Goal: Contribute content

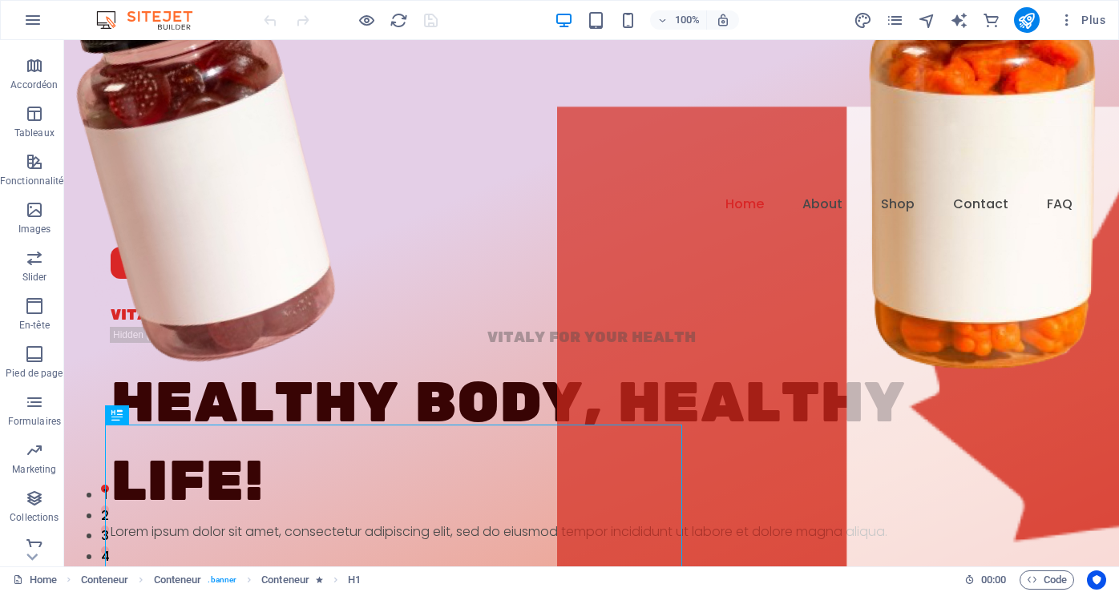
scroll to position [243, 0]
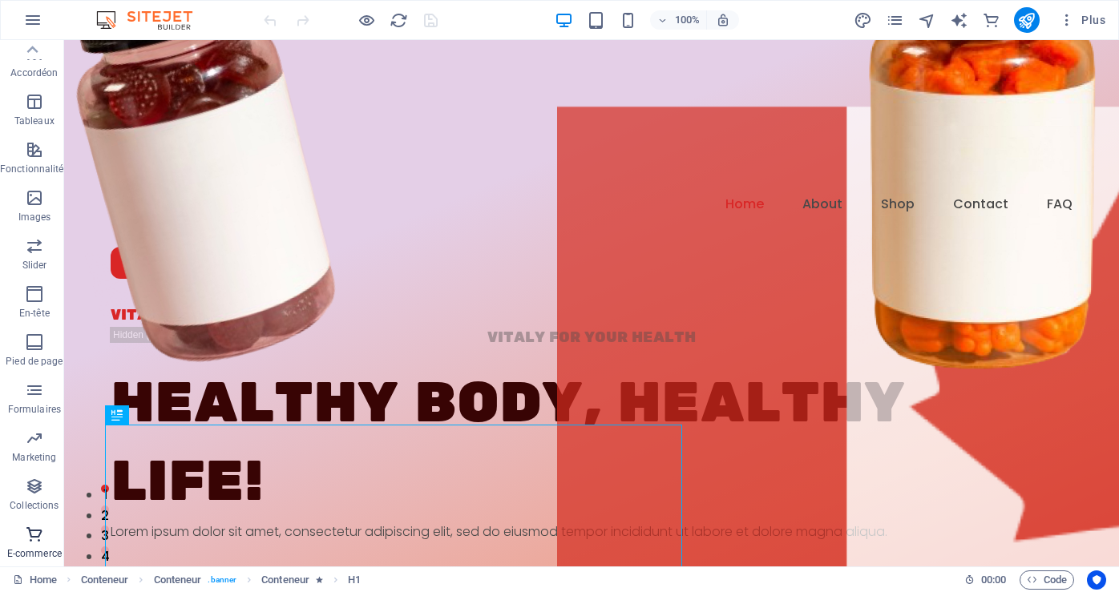
click at [30, 548] on p "E-commerce" at bounding box center [34, 554] width 55 height 13
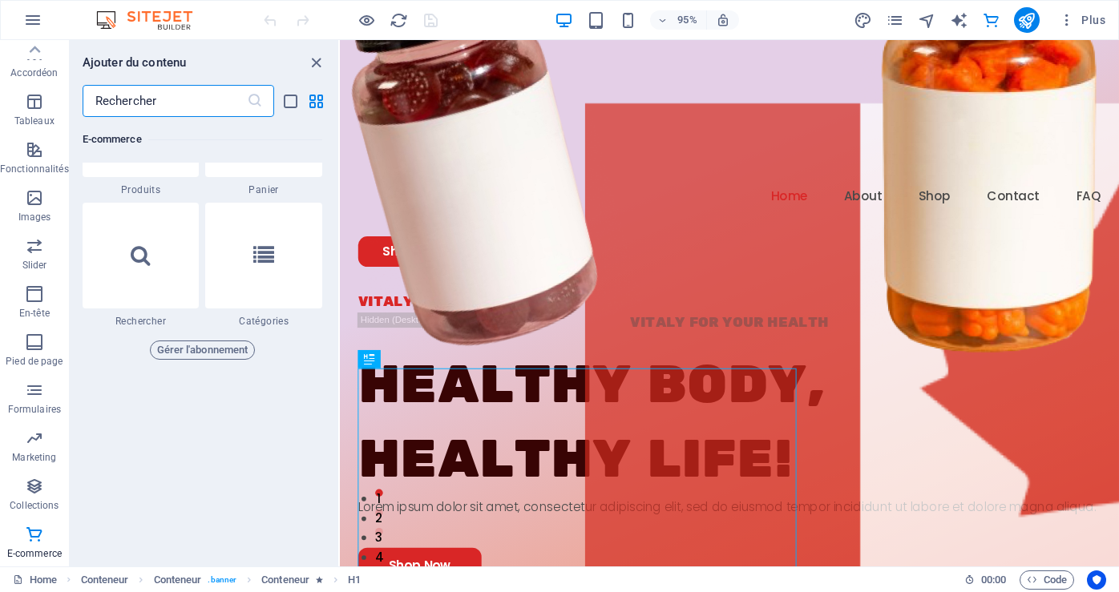
scroll to position [15530, 0]
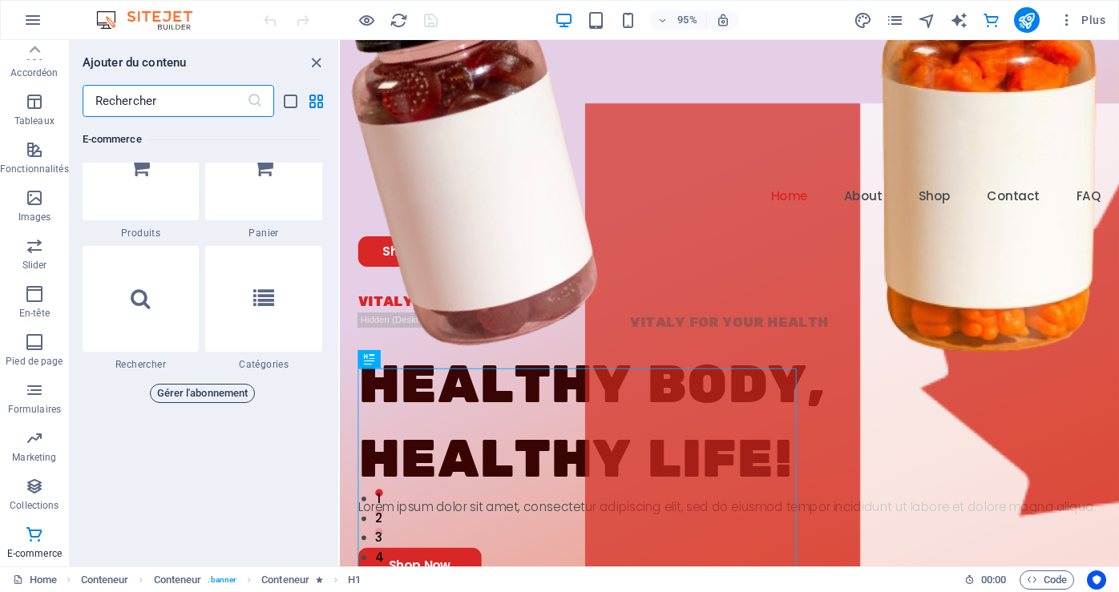
click at [188, 390] on span "Gérer l'abonnement" at bounding box center [202, 393] width 91 height 19
click at [22, 545] on span "E-commerce" at bounding box center [34, 544] width 69 height 38
click at [39, 550] on p "E-commerce" at bounding box center [34, 554] width 55 height 13
click at [41, 549] on p "E-commerce" at bounding box center [34, 554] width 55 height 13
click at [41, 548] on p "E-commerce" at bounding box center [34, 554] width 55 height 13
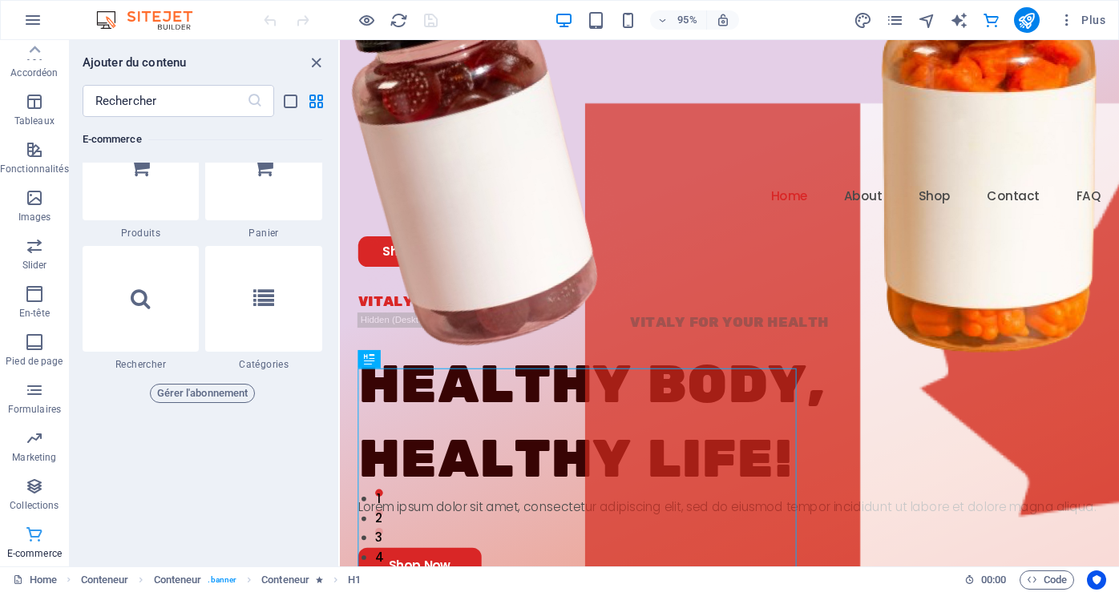
click at [32, 532] on icon "button" at bounding box center [34, 534] width 19 height 19
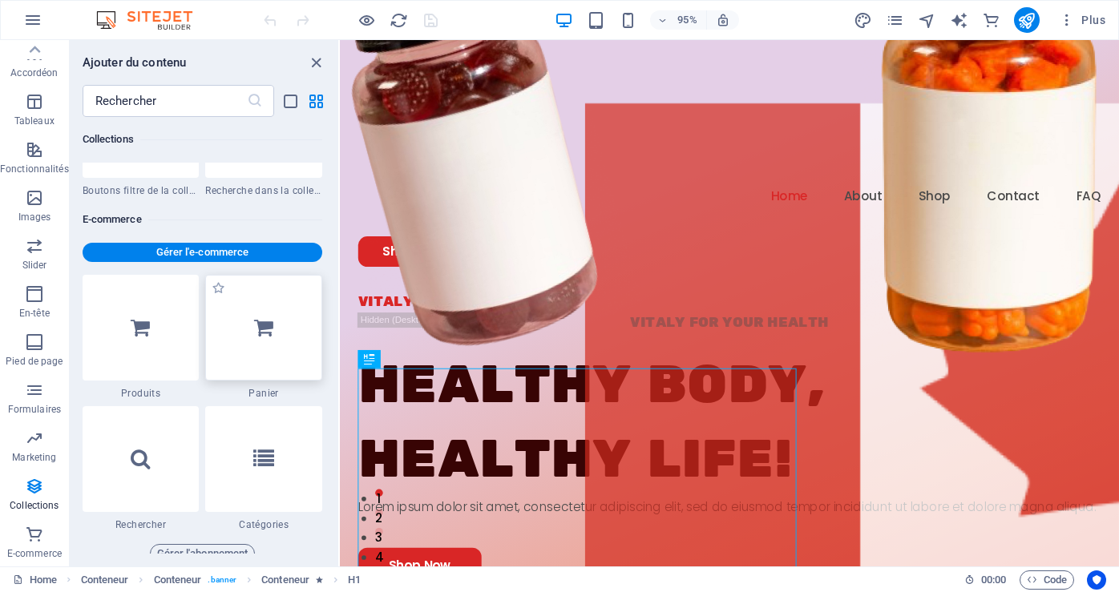
click at [268, 332] on icon at bounding box center [263, 327] width 19 height 21
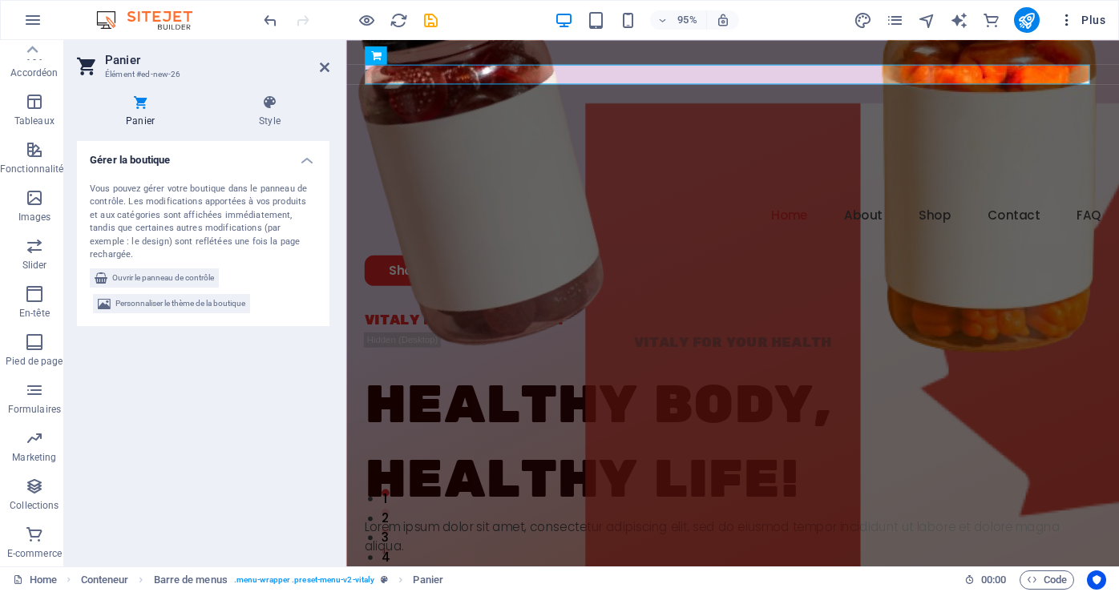
click at [1088, 18] on span "Plus" at bounding box center [1082, 20] width 46 height 16
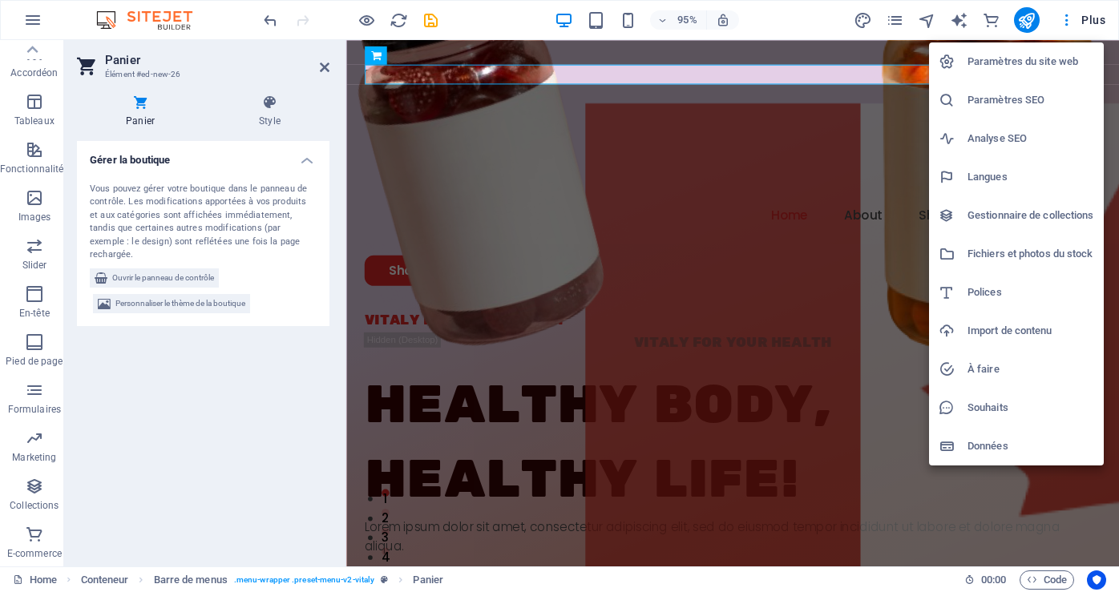
click at [1071, 16] on div at bounding box center [559, 296] width 1119 height 592
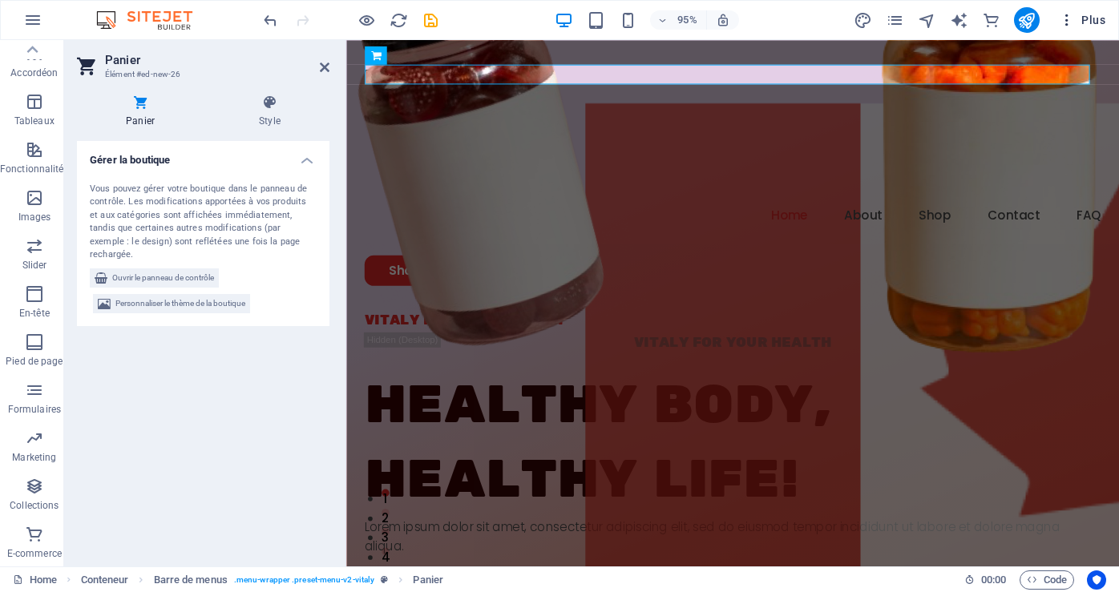
click at [1064, 19] on icon "button" at bounding box center [1067, 20] width 16 height 16
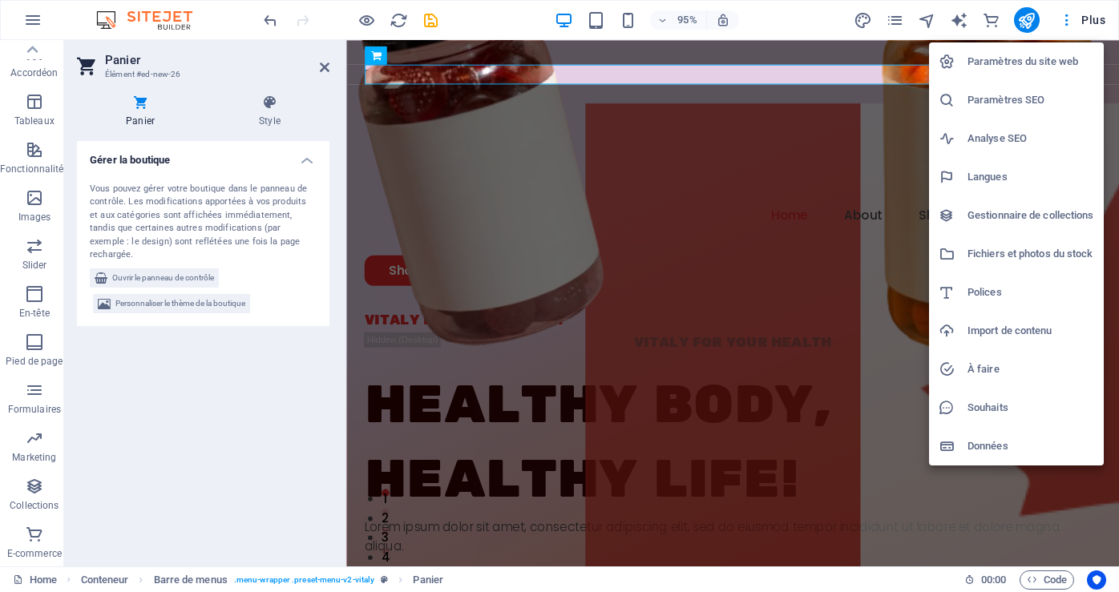
click at [989, 18] on div at bounding box center [559, 296] width 1119 height 592
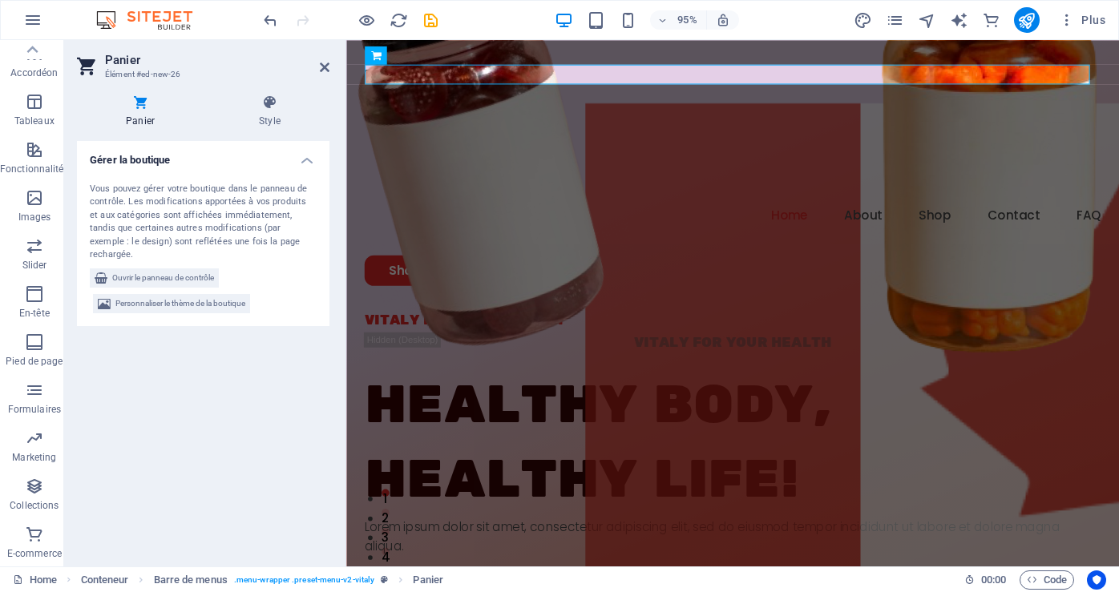
click at [990, 18] on div "Paramètres du site web Paramètres SEO Analyse SEO Langues Gestionnaire de colle…" at bounding box center [559, 301] width 1119 height 583
click at [990, 18] on icon "commerce" at bounding box center [991, 20] width 18 height 18
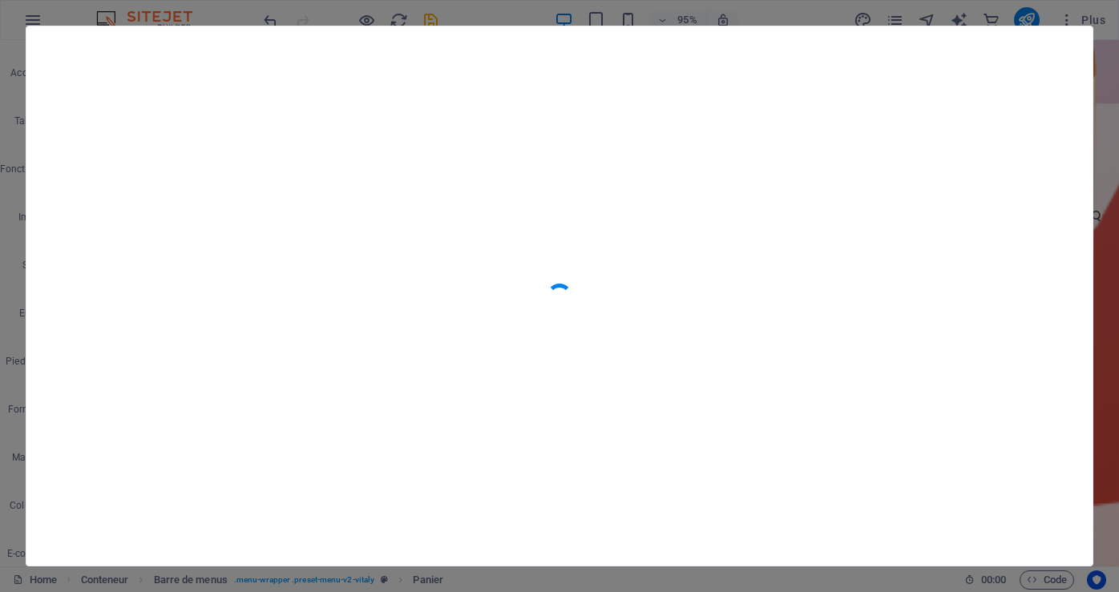
scroll to position [15450, 0]
click at [1064, 51] on icon "button" at bounding box center [1064, 55] width 18 height 18
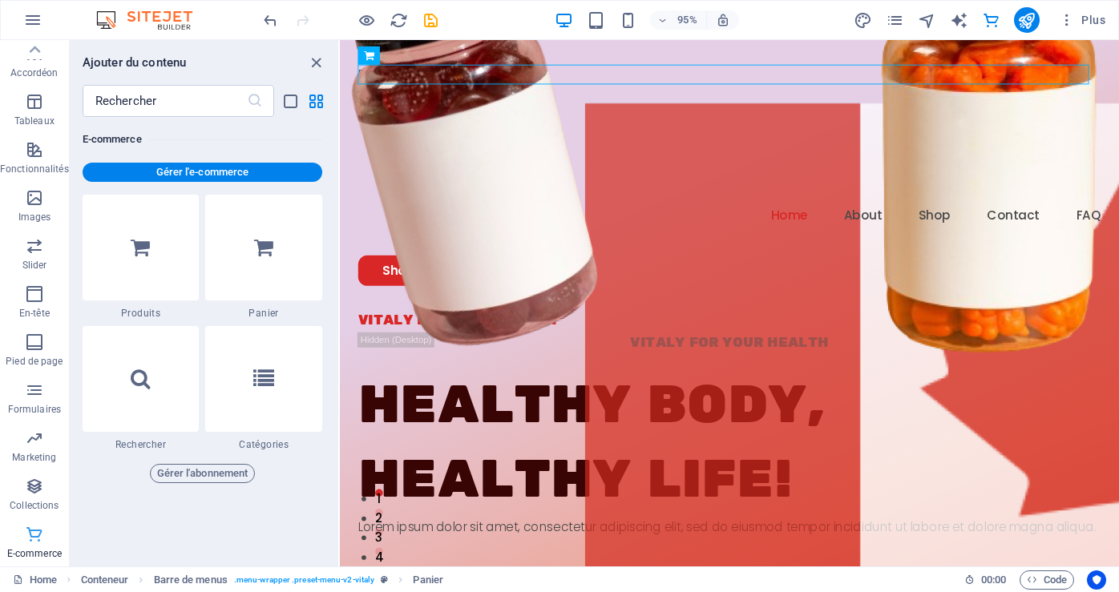
click at [30, 552] on p "E-commerce" at bounding box center [34, 554] width 55 height 13
click at [436, 22] on icon "save" at bounding box center [431, 20] width 18 height 18
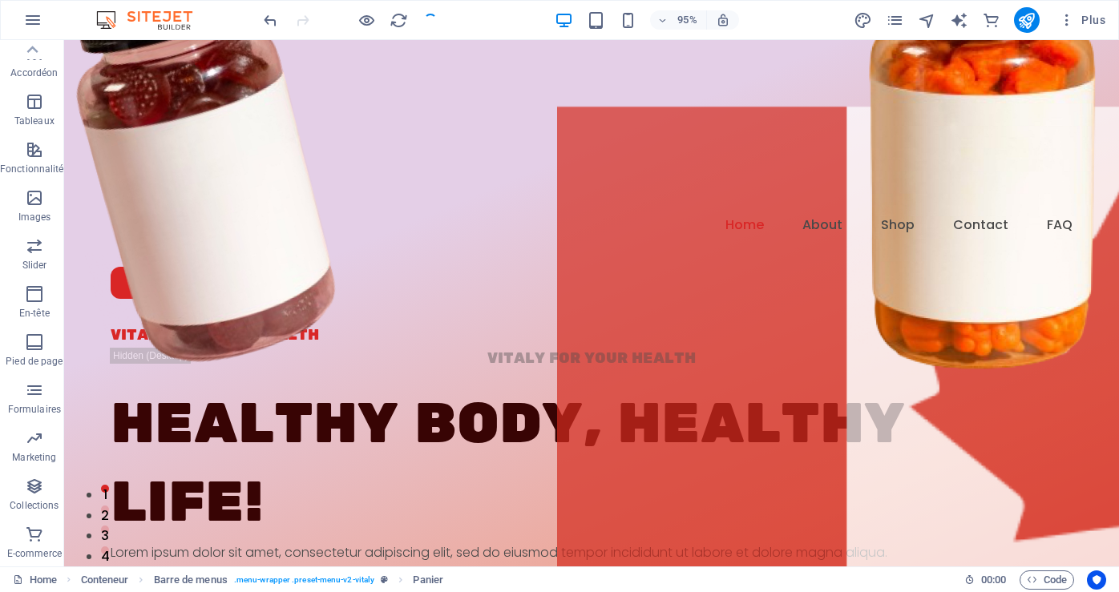
checkbox input "false"
click at [1069, 22] on icon "button" at bounding box center [1067, 20] width 16 height 16
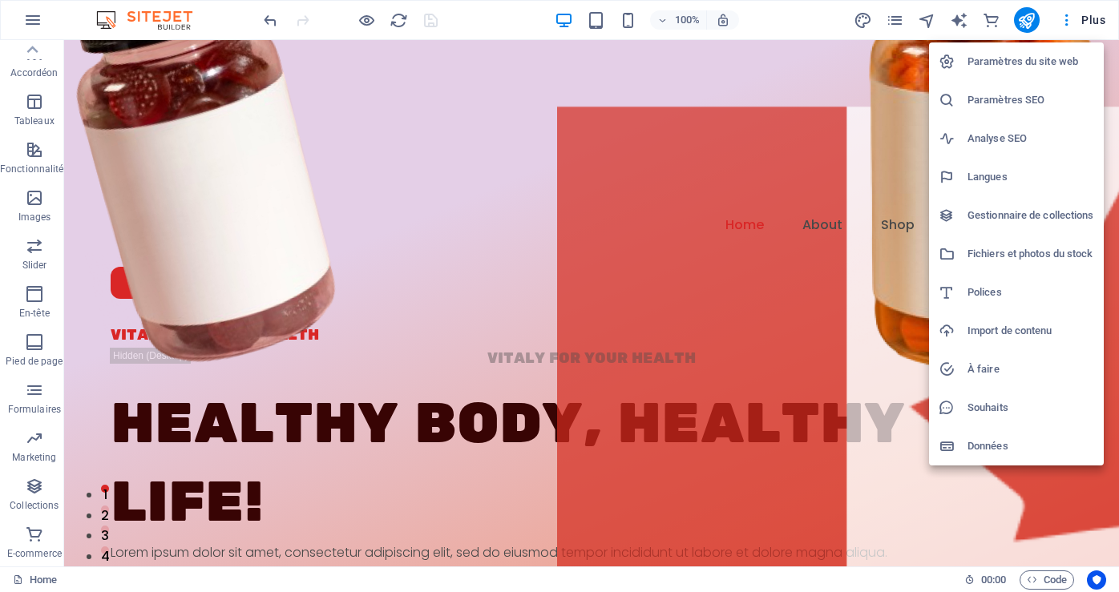
click at [1016, 329] on h6 "Import de contenu" at bounding box center [1031, 330] width 127 height 19
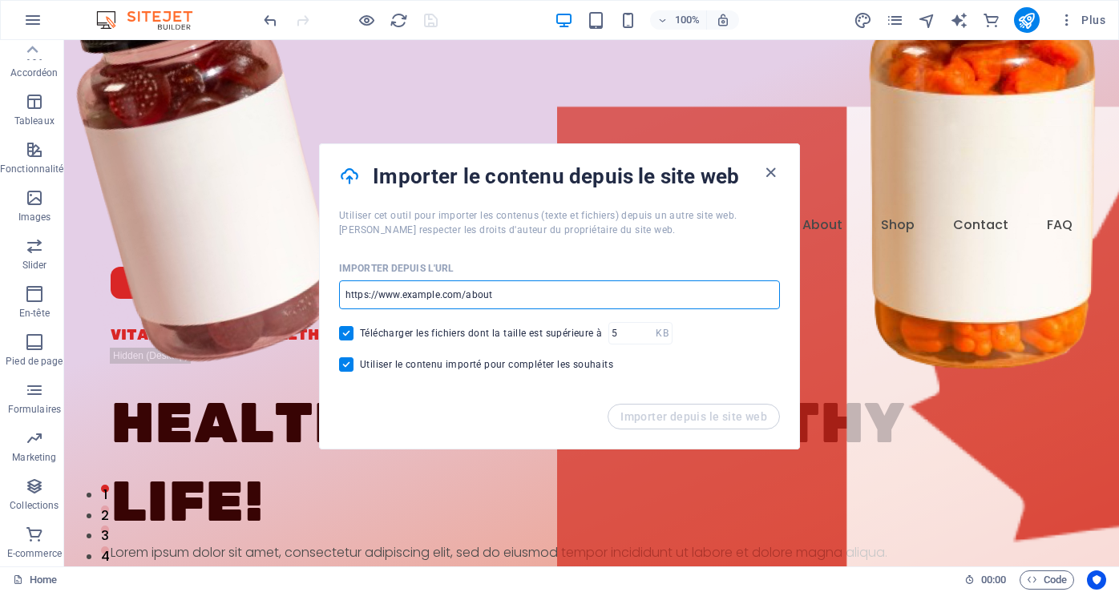
click at [406, 293] on input "url" at bounding box center [559, 295] width 441 height 29
click at [493, 297] on input "https://www.flagscollection.com/boutique/" at bounding box center [559, 295] width 441 height 29
type input "https://www.flagscollection.com/"
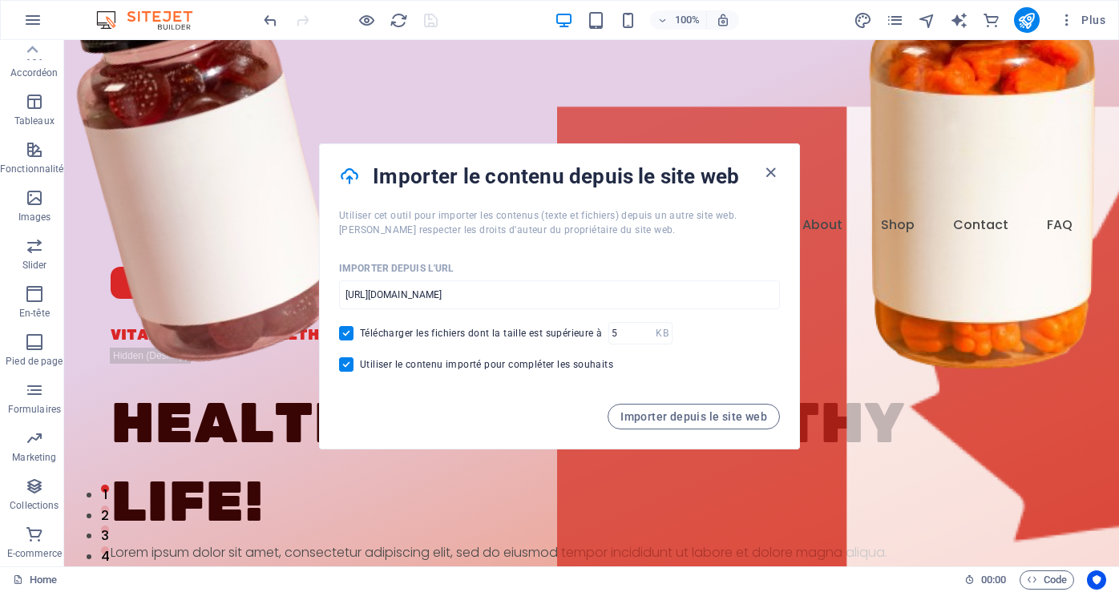
click at [700, 336] on div "Télécharger les fichiers dont la taille est supérieure à KB ​" at bounding box center [559, 333] width 441 height 22
click at [661, 414] on span "Importer depuis le site web" at bounding box center [694, 416] width 147 height 13
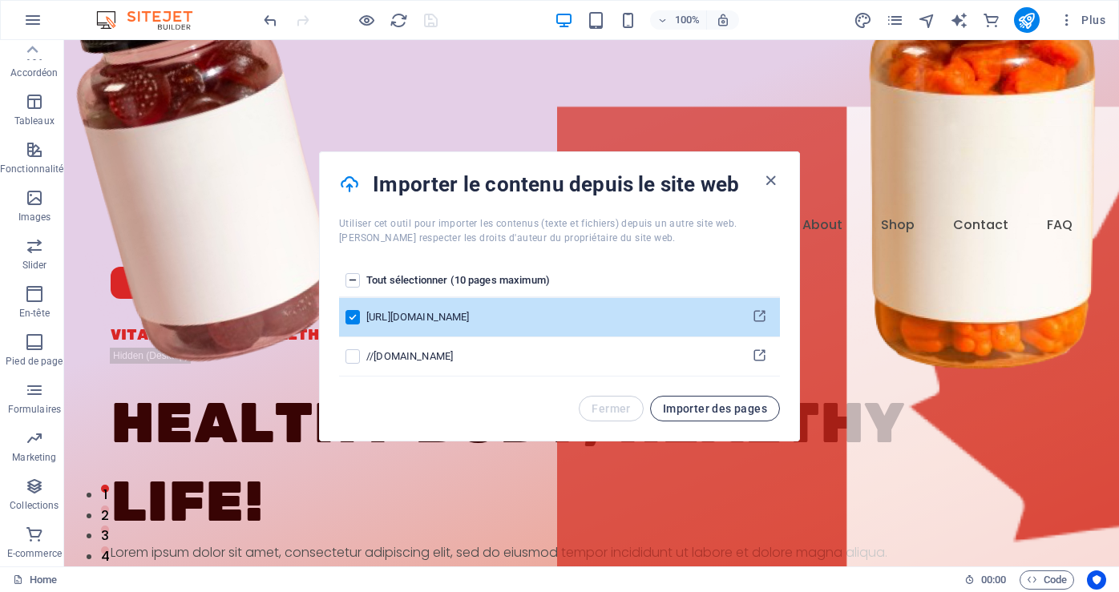
click at [686, 404] on span "Importer des pages" at bounding box center [715, 408] width 104 height 13
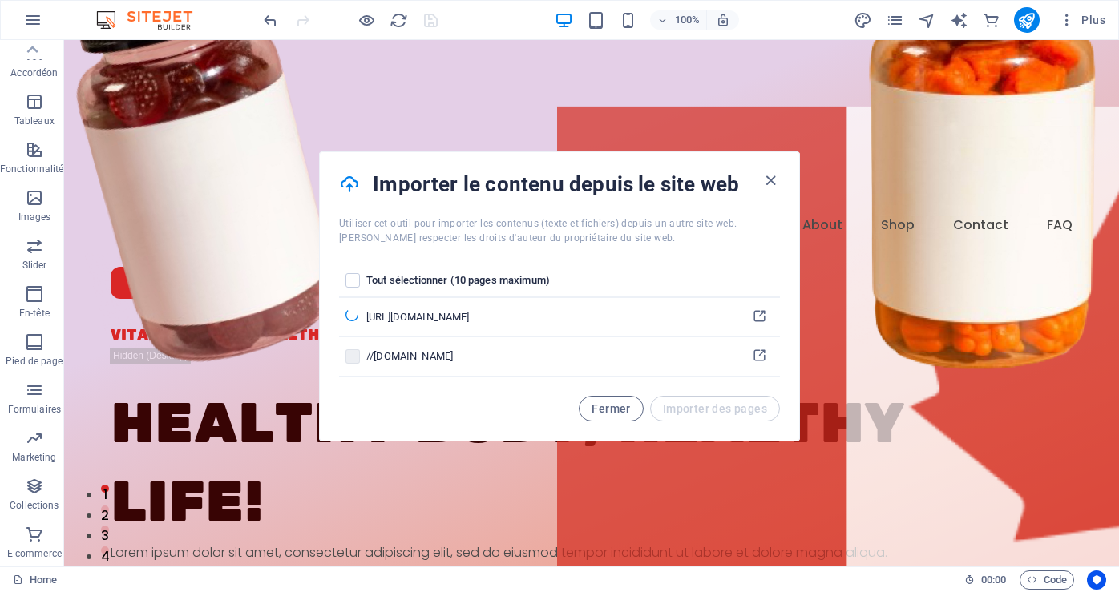
click at [686, 404] on div "Fermer Importer des pages" at bounding box center [679, 409] width 201 height 26
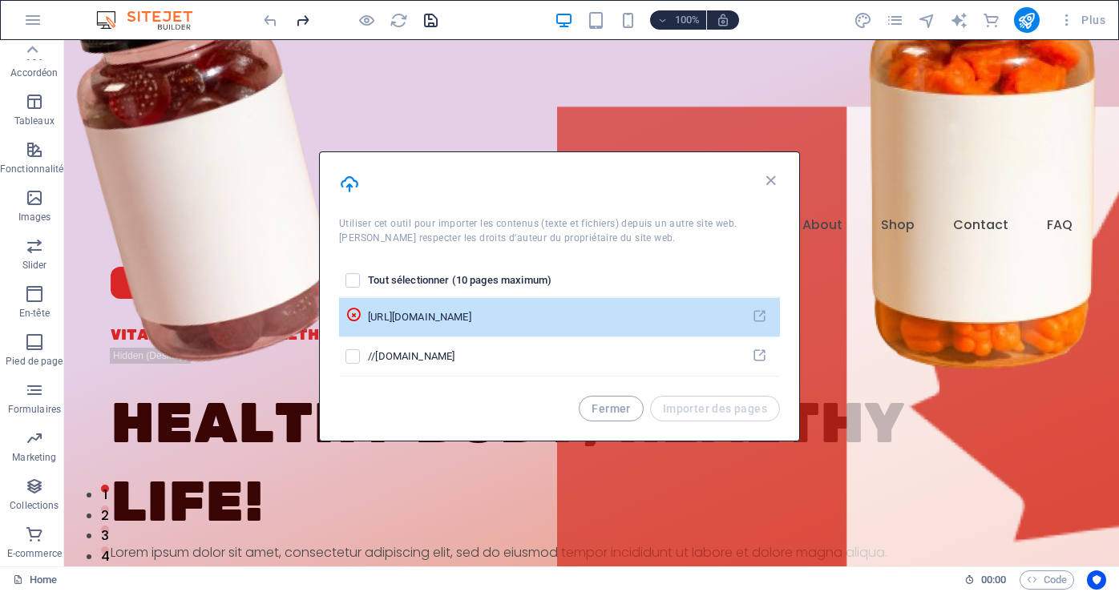
click at [504, 313] on div "https://www.flagscollection.com/" at bounding box center [550, 317] width 364 height 14
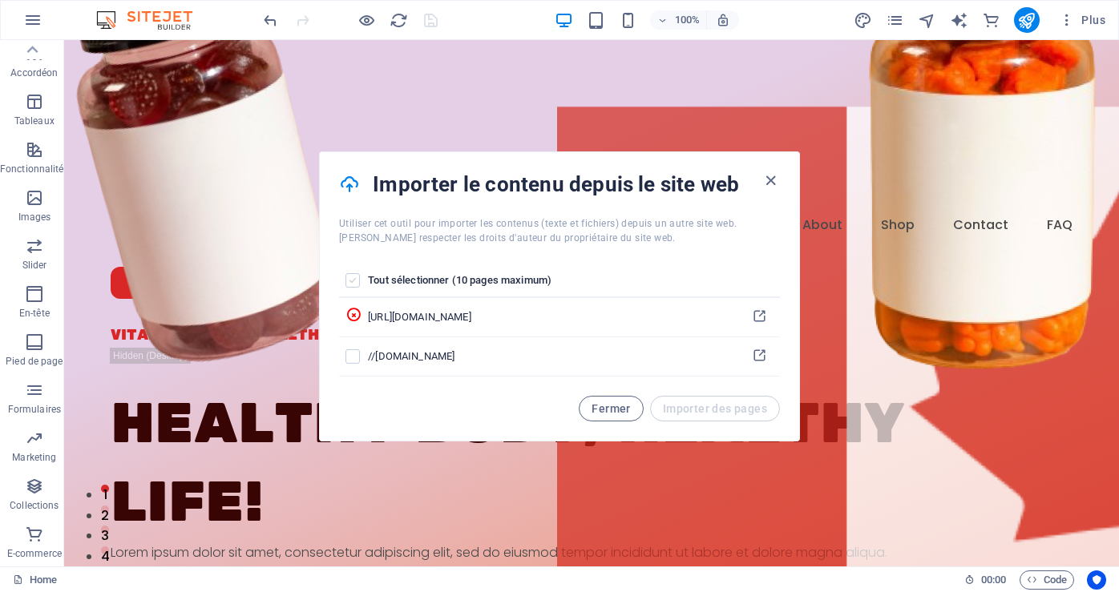
click at [354, 286] on label "pages list" at bounding box center [353, 280] width 14 height 14
click at [0, 0] on input "pages list" at bounding box center [0, 0] width 0 height 0
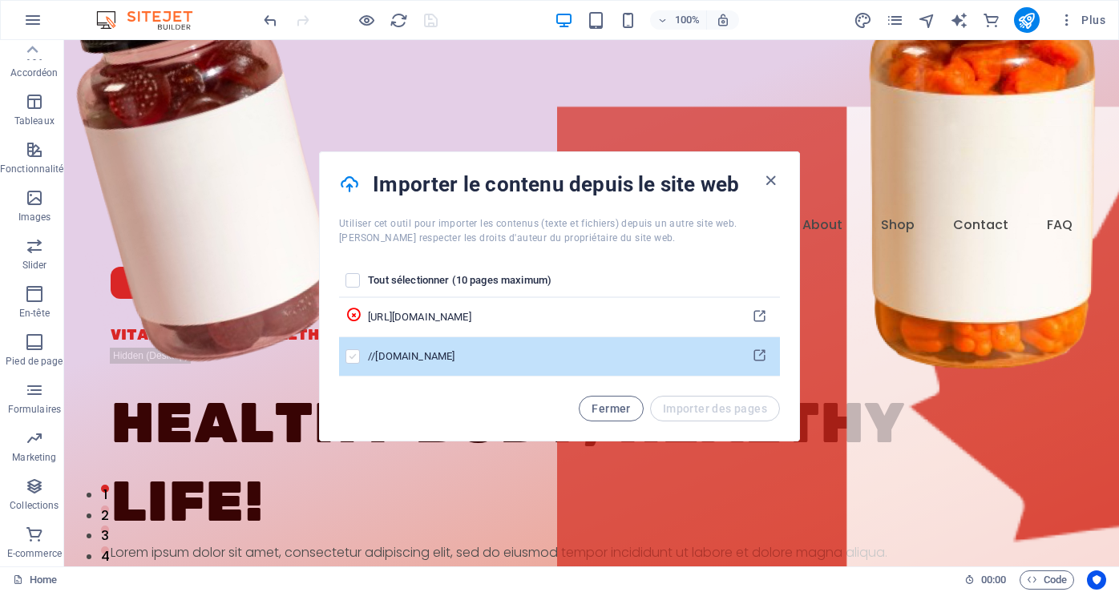
click at [349, 358] on label "pages list" at bounding box center [353, 357] width 14 height 14
click at [0, 0] on input "pages list" at bounding box center [0, 0] width 0 height 0
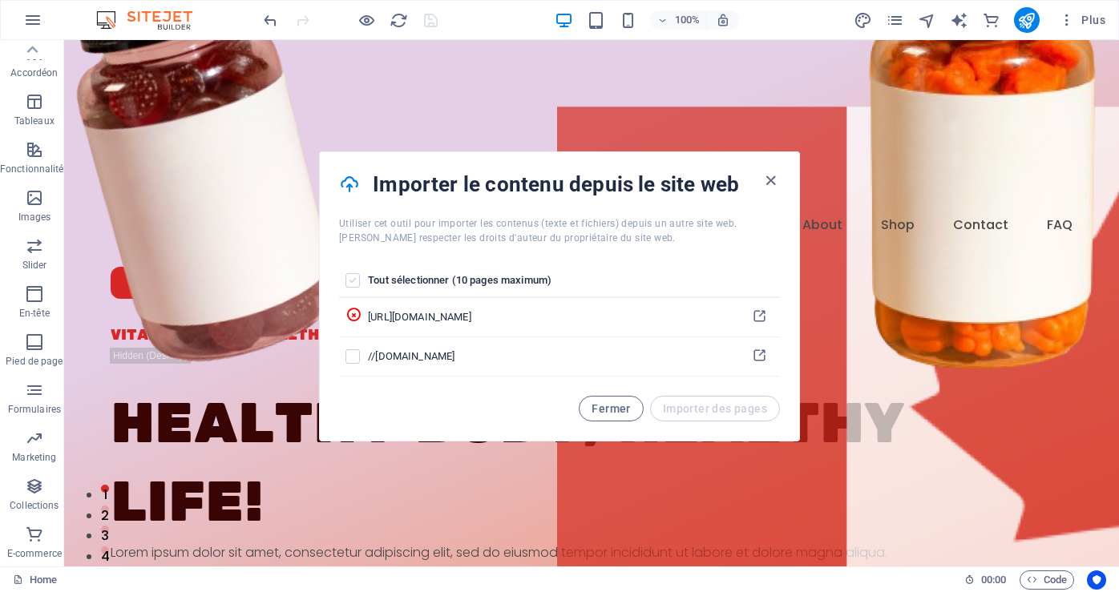
click at [353, 285] on label "pages list" at bounding box center [353, 280] width 14 height 14
click at [0, 0] on input "pages list" at bounding box center [0, 0] width 0 height 0
click at [358, 285] on label "pages list" at bounding box center [353, 280] width 14 height 14
click at [0, 0] on input "pages list" at bounding box center [0, 0] width 0 height 0
click at [355, 283] on label "pages list" at bounding box center [353, 280] width 14 height 14
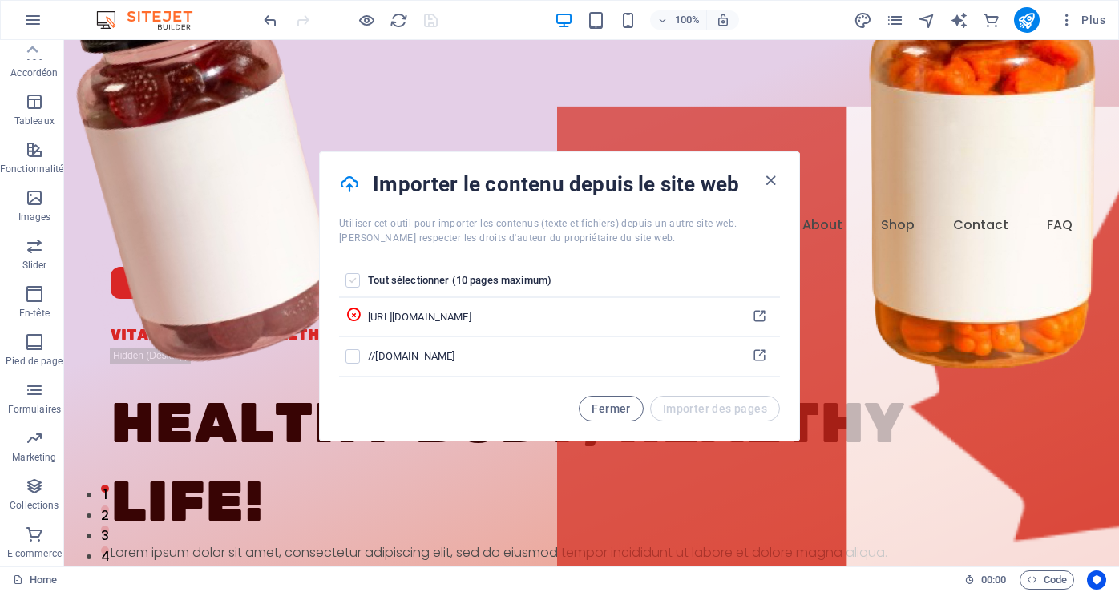
click at [0, 0] on input "pages list" at bounding box center [0, 0] width 0 height 0
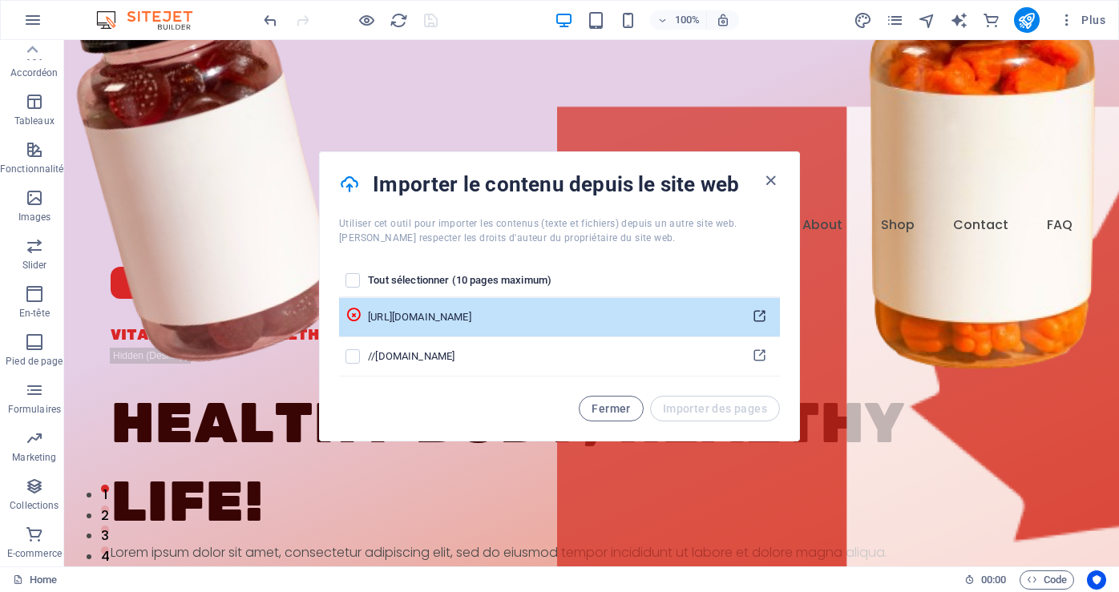
click at [758, 315] on icon "pages list" at bounding box center [759, 316] width 15 height 15
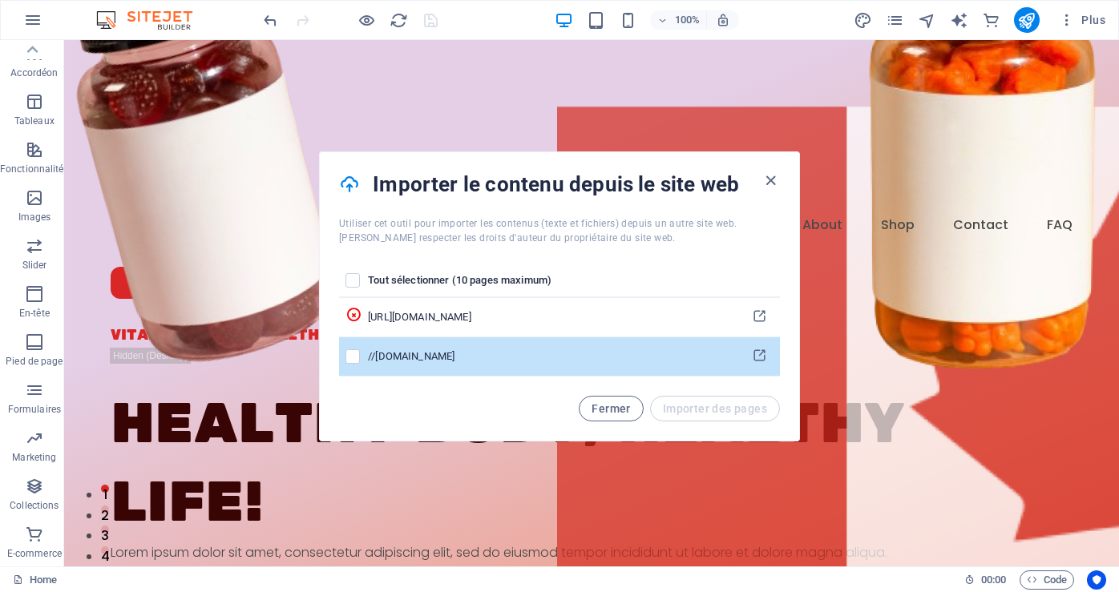
click at [452, 361] on div "//flagscollection.com" at bounding box center [550, 357] width 364 height 14
click at [352, 360] on label "pages list" at bounding box center [353, 357] width 14 height 14
click at [0, 0] on input "pages list" at bounding box center [0, 0] width 0 height 0
click at [758, 354] on icon "pages list" at bounding box center [759, 356] width 15 height 15
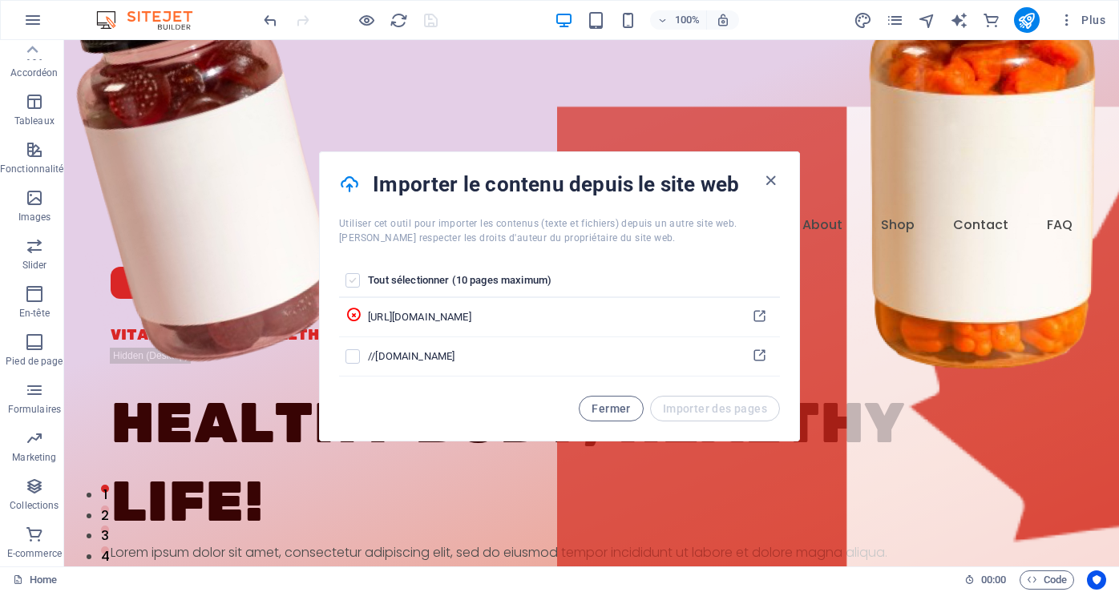
click at [359, 285] on label "pages list" at bounding box center [353, 280] width 14 height 14
click at [0, 0] on input "pages list" at bounding box center [0, 0] width 0 height 0
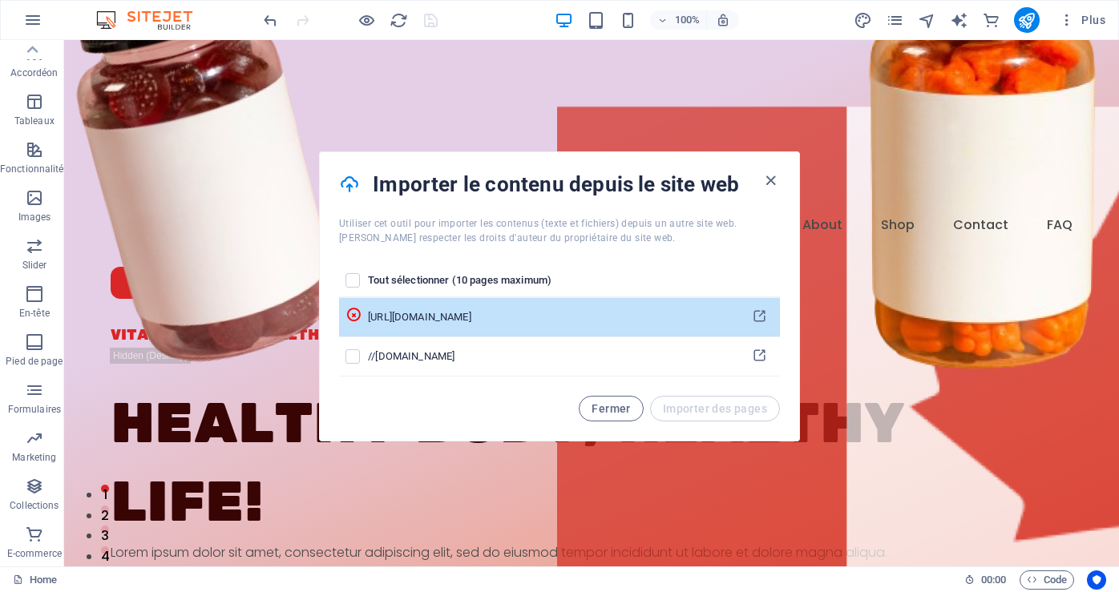
click at [503, 319] on div "https://www.flagscollection.com/" at bounding box center [550, 317] width 364 height 14
click at [760, 314] on icon "pages list" at bounding box center [759, 316] width 15 height 15
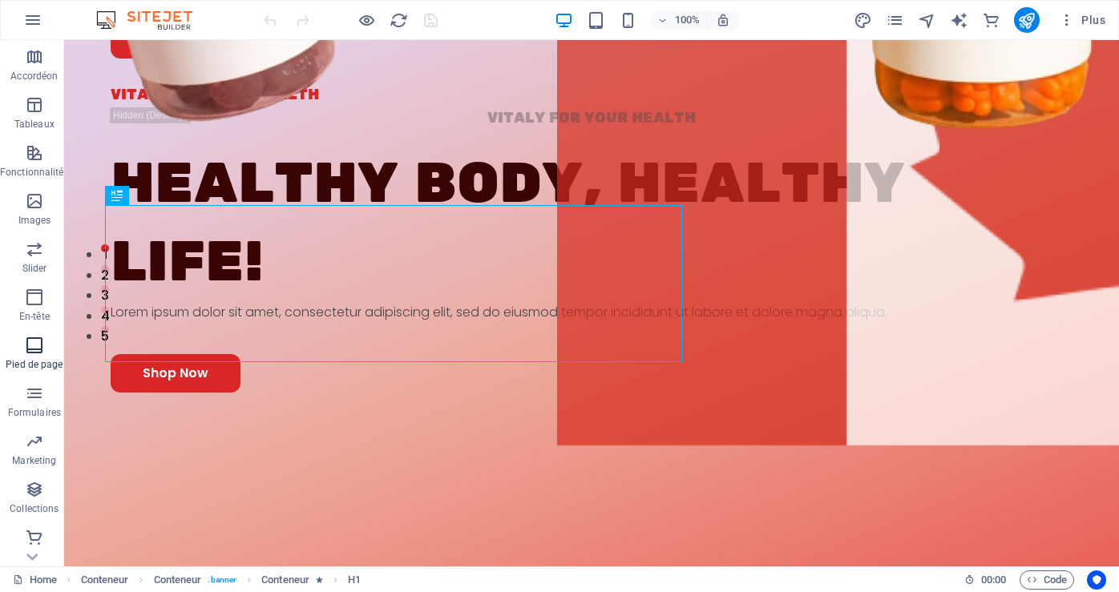
scroll to position [243, 0]
click at [37, 545] on span "E-commerce" at bounding box center [34, 544] width 69 height 38
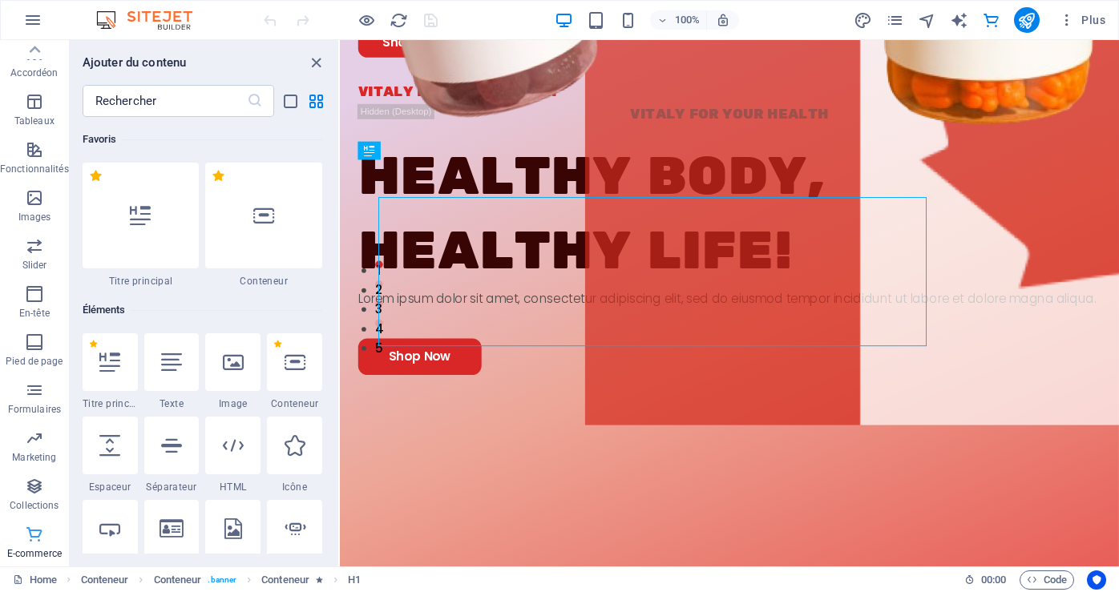
click at [35, 552] on p "E-commerce" at bounding box center [34, 554] width 55 height 13
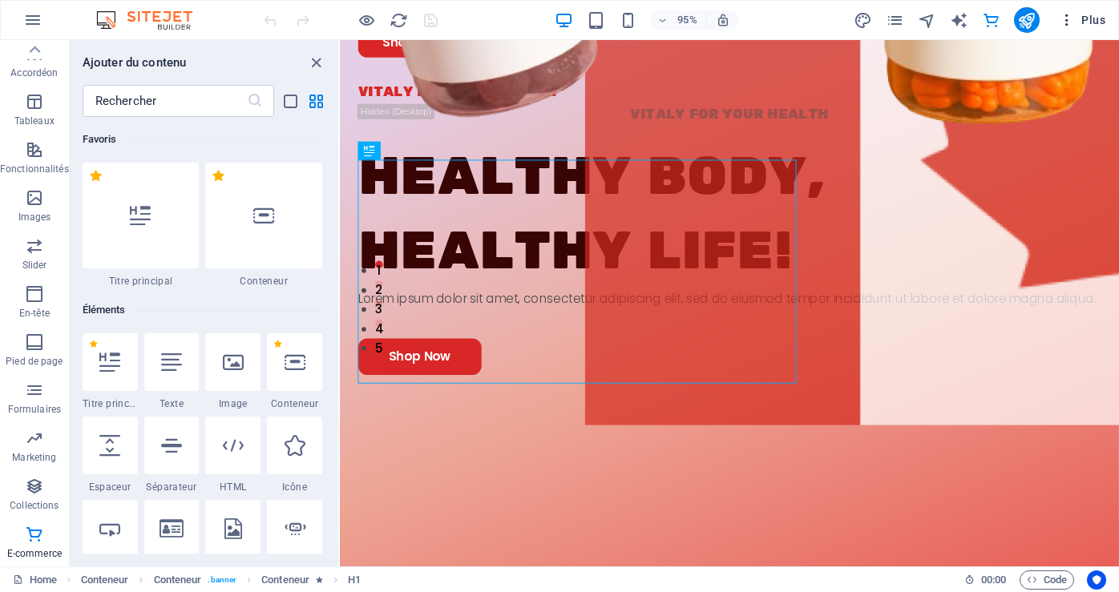
click at [1066, 23] on icon "button" at bounding box center [1067, 20] width 16 height 16
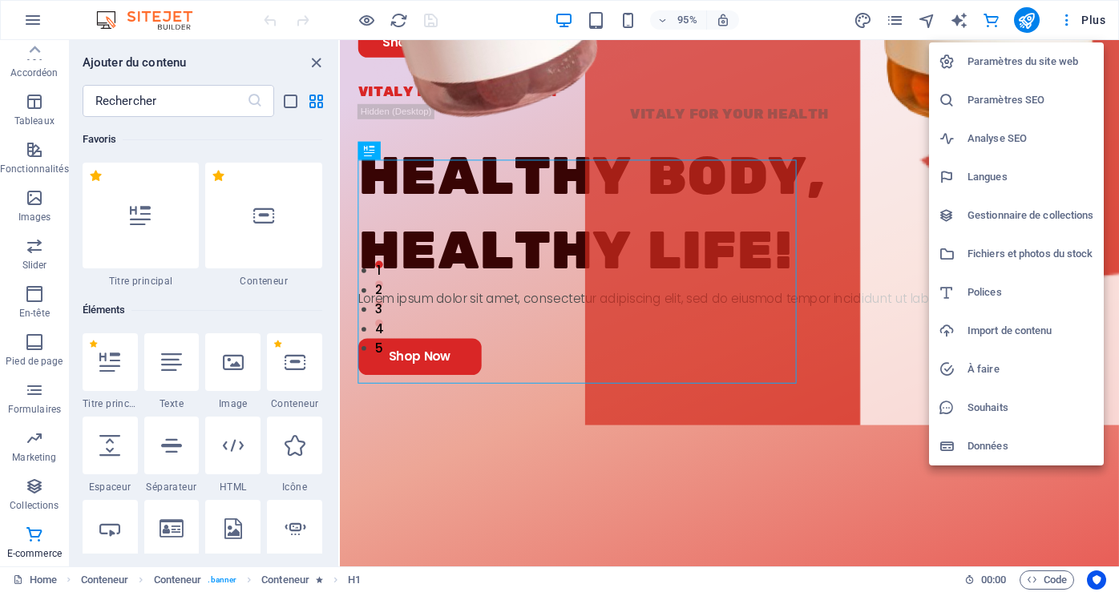
click at [995, 20] on div at bounding box center [559, 296] width 1119 height 592
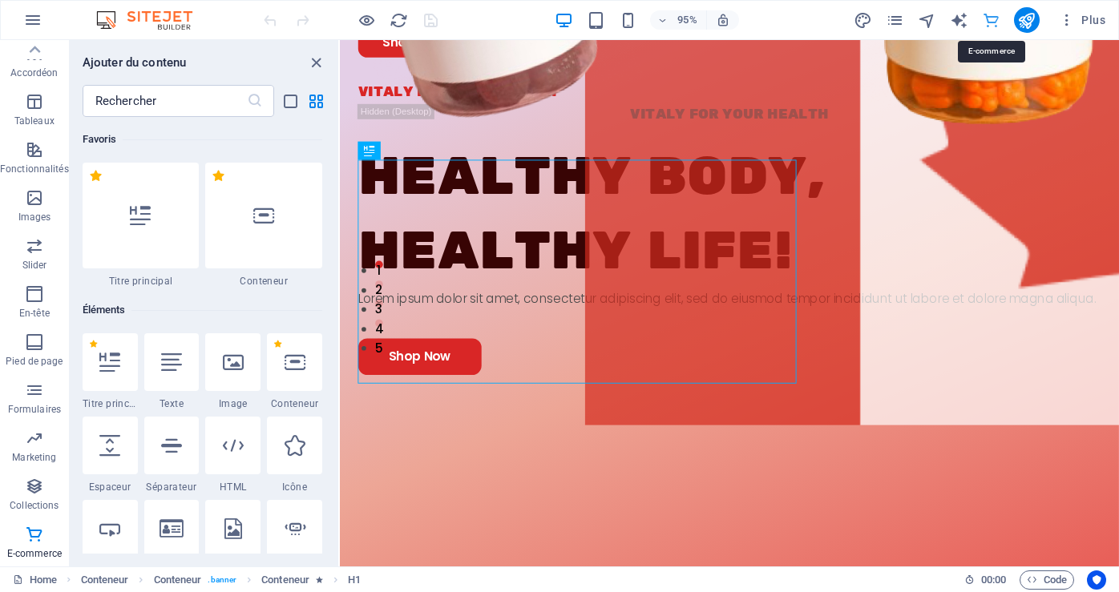
click at [994, 21] on icon "commerce" at bounding box center [991, 20] width 18 height 18
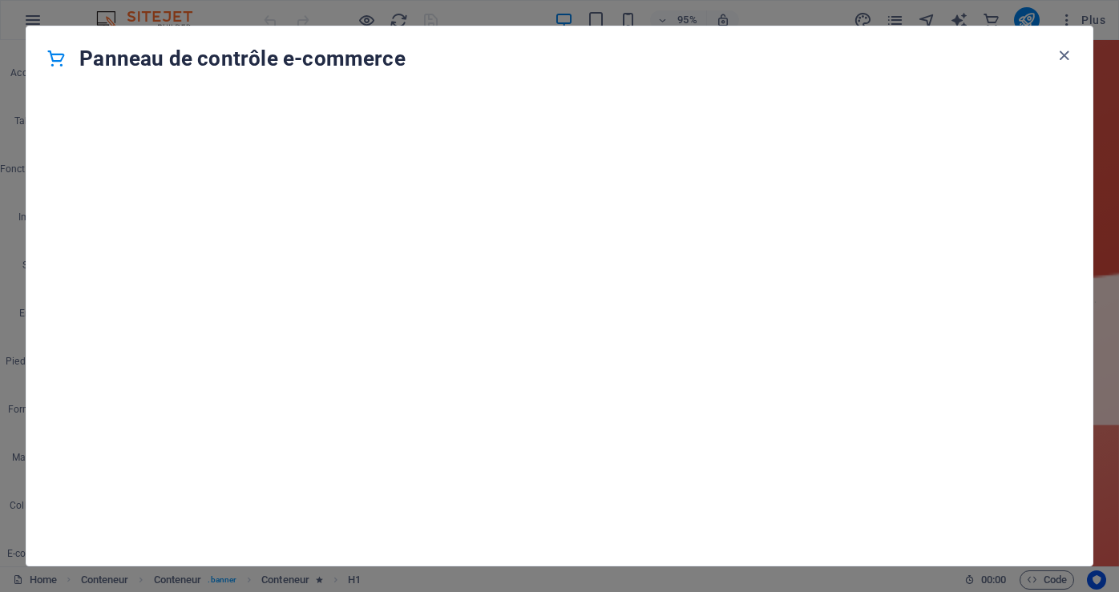
scroll to position [15450, 0]
